Goal: Task Accomplishment & Management: Use online tool/utility

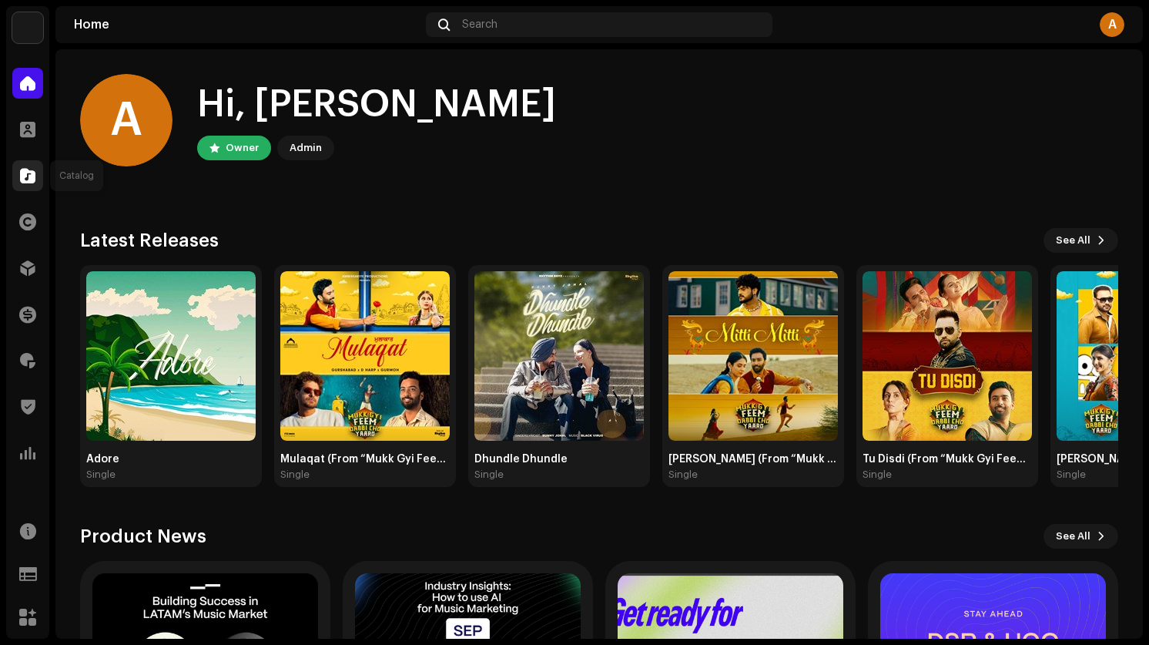
click at [18, 187] on div at bounding box center [27, 175] width 31 height 31
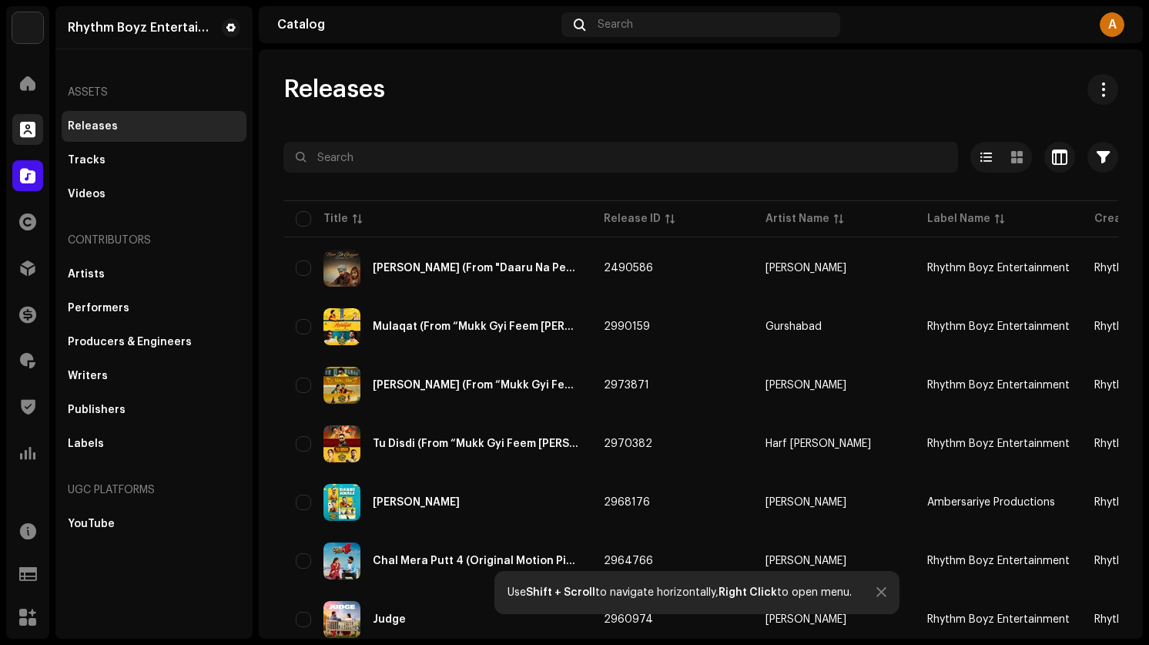
click at [26, 132] on span at bounding box center [27, 129] width 15 height 12
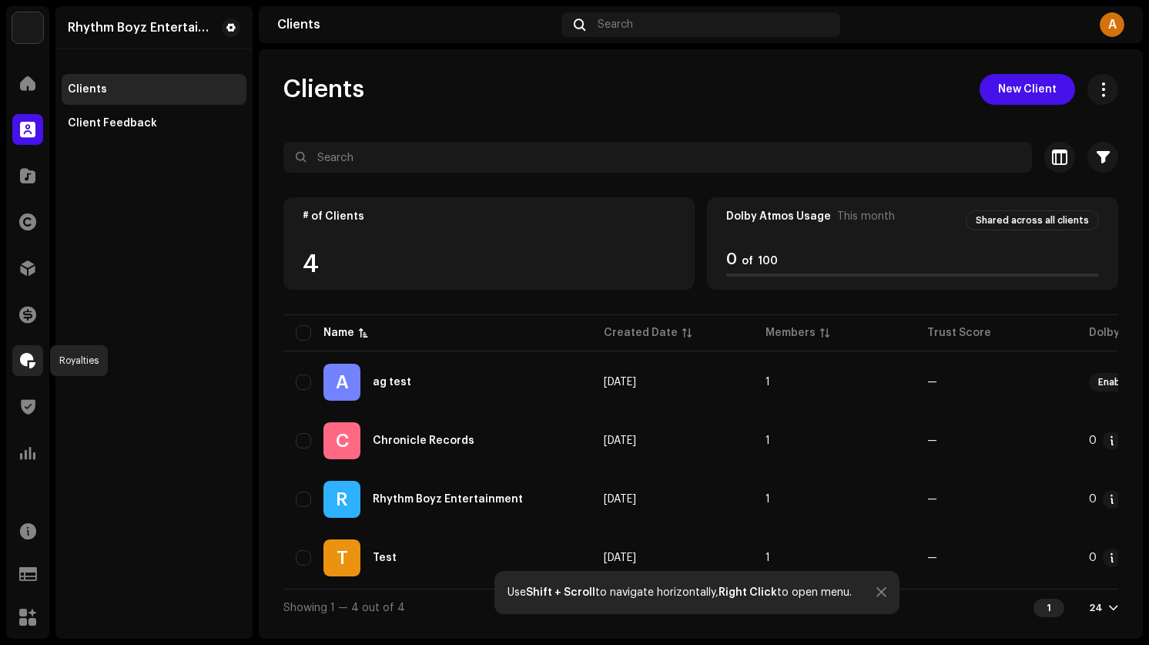
click at [26, 360] on span at bounding box center [27, 360] width 15 height 12
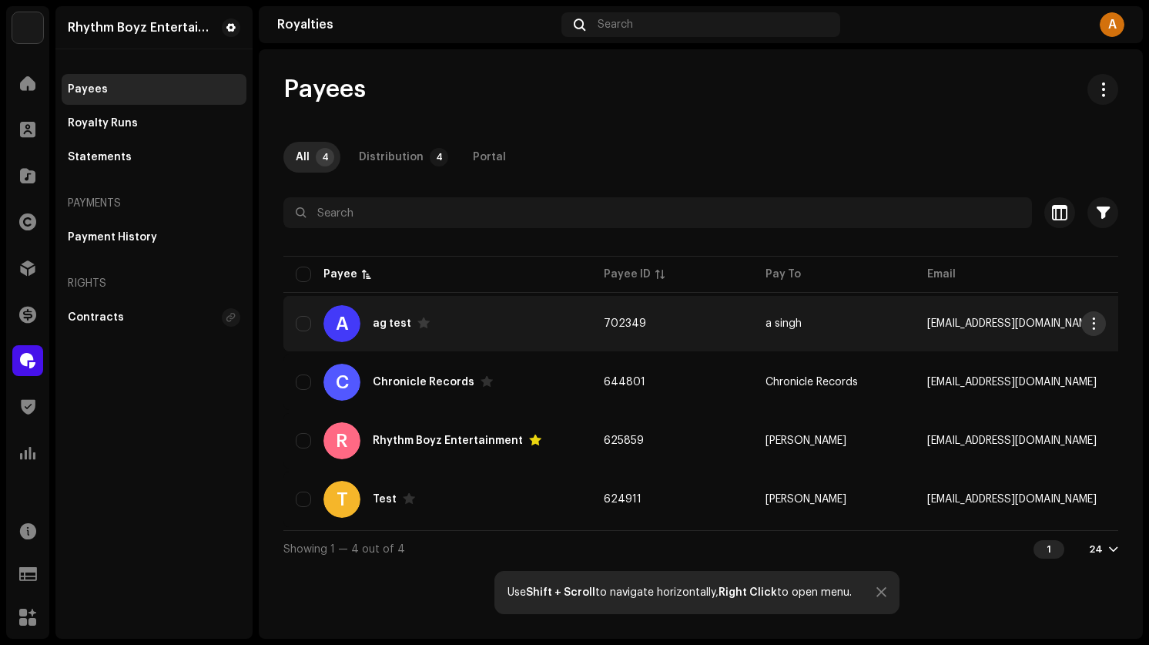
click at [1094, 325] on span "button" at bounding box center [1094, 323] width 12 height 12
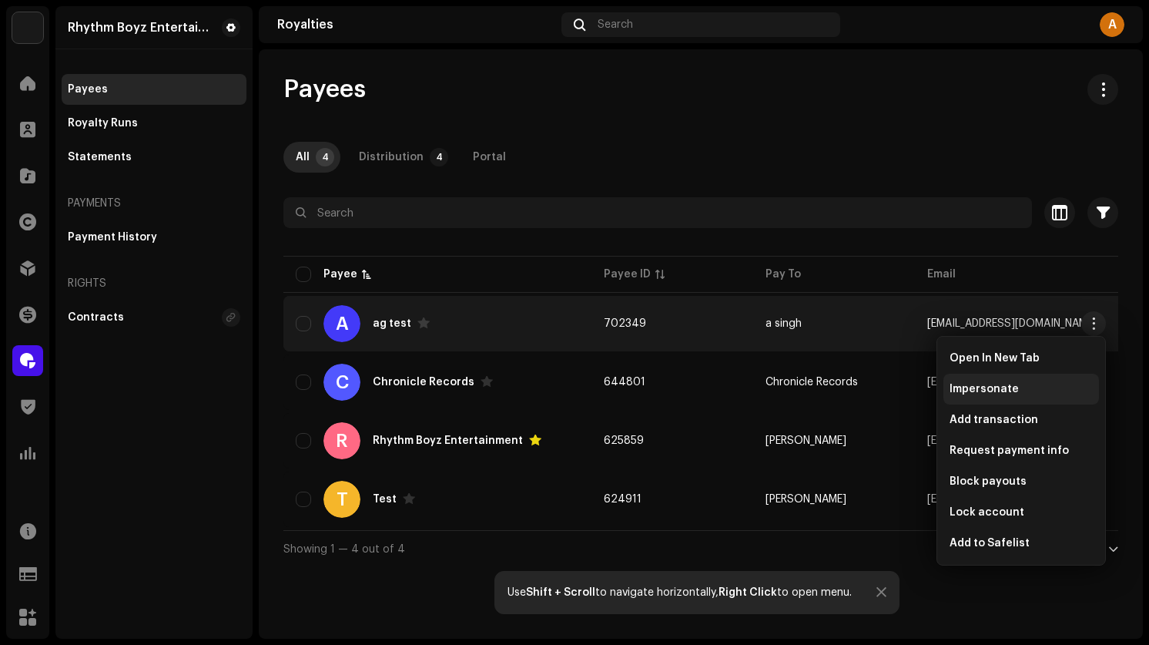
click at [994, 389] on span "Impersonate" at bounding box center [983, 389] width 69 height 12
